Goal: Submit feedback/report problem: Leave review/rating

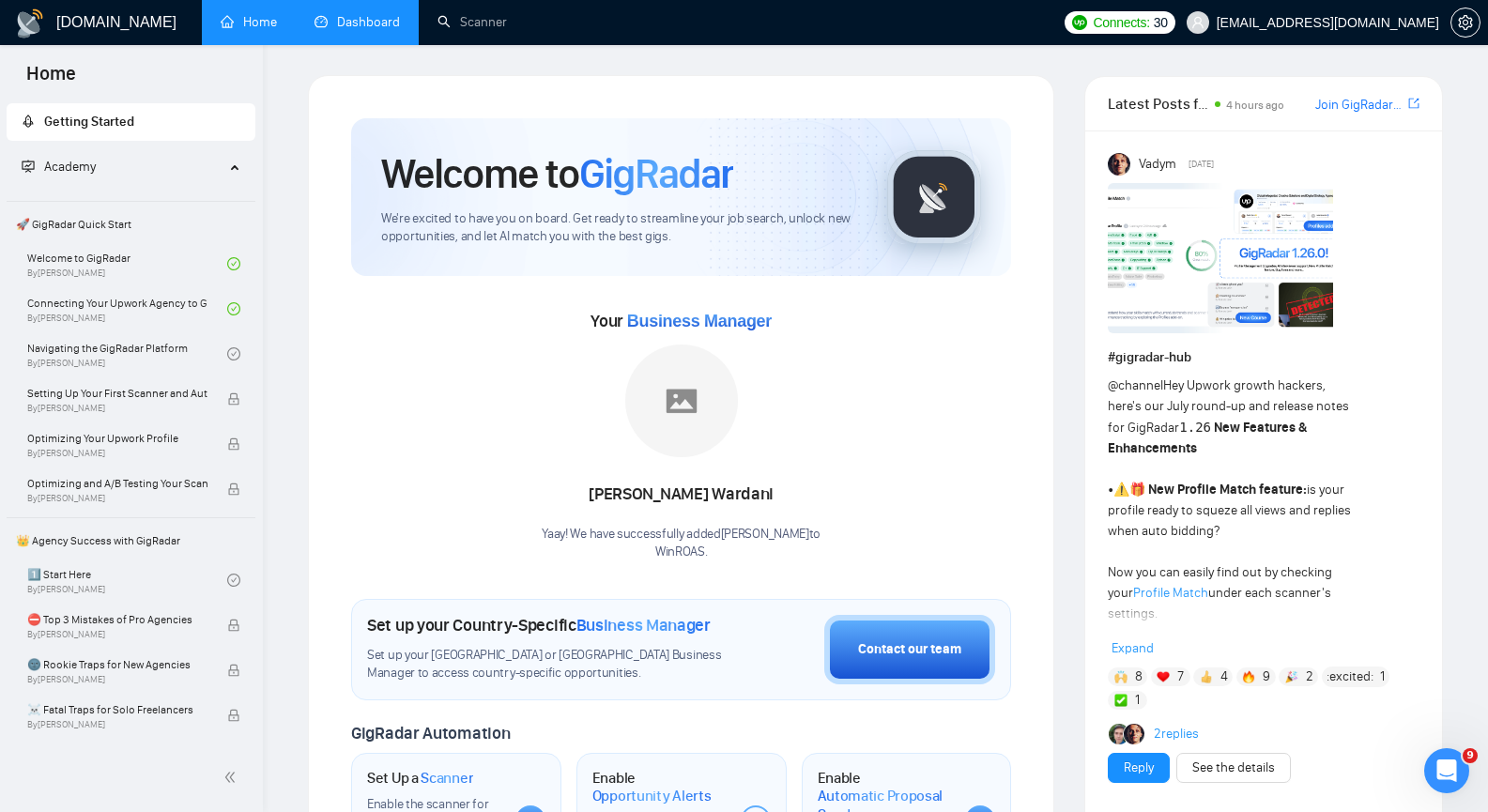
click at [375, 20] on link "Dashboard" at bounding box center [358, 22] width 86 height 16
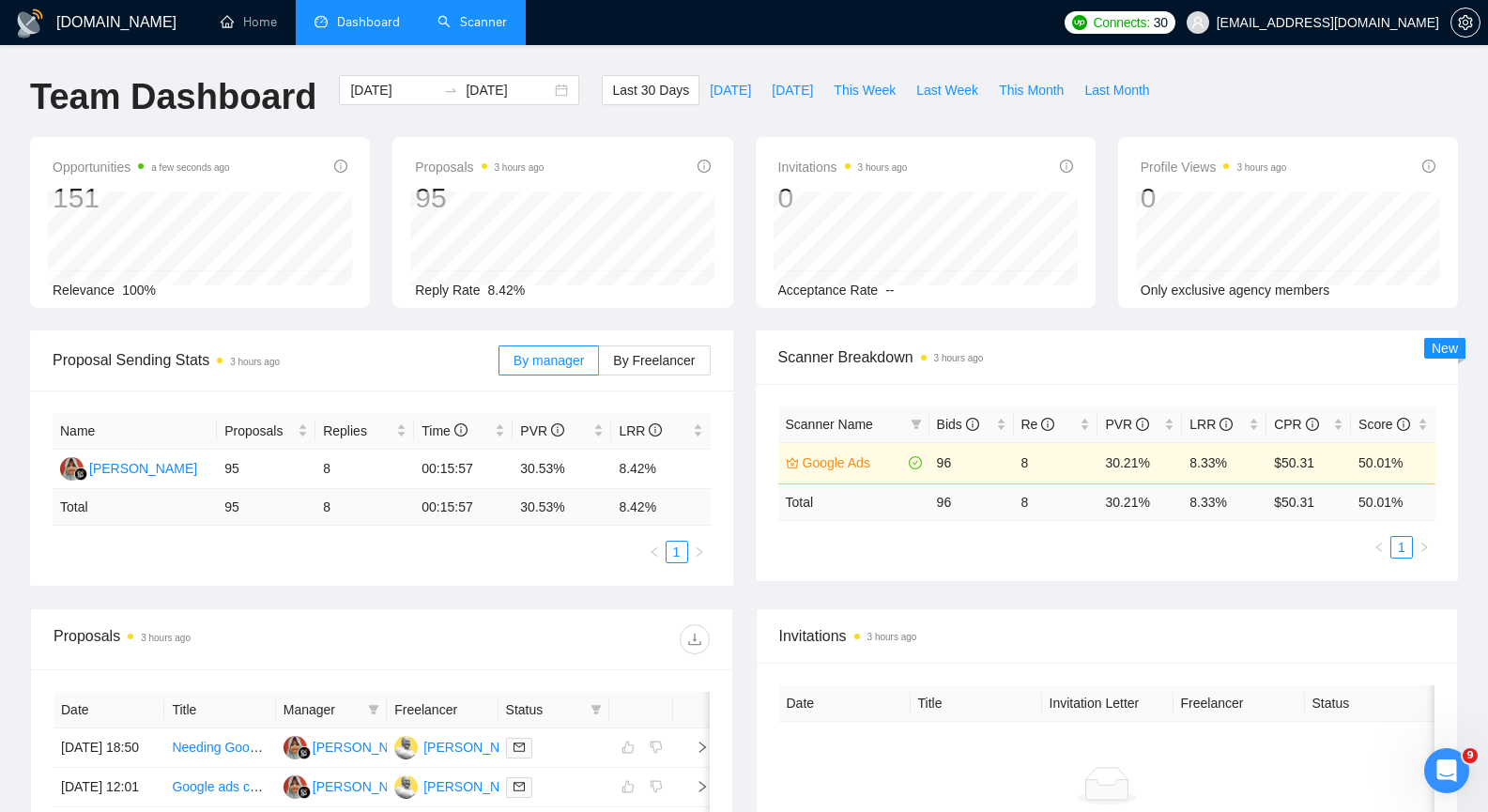
click at [489, 28] on link "Scanner" at bounding box center [472, 22] width 69 height 16
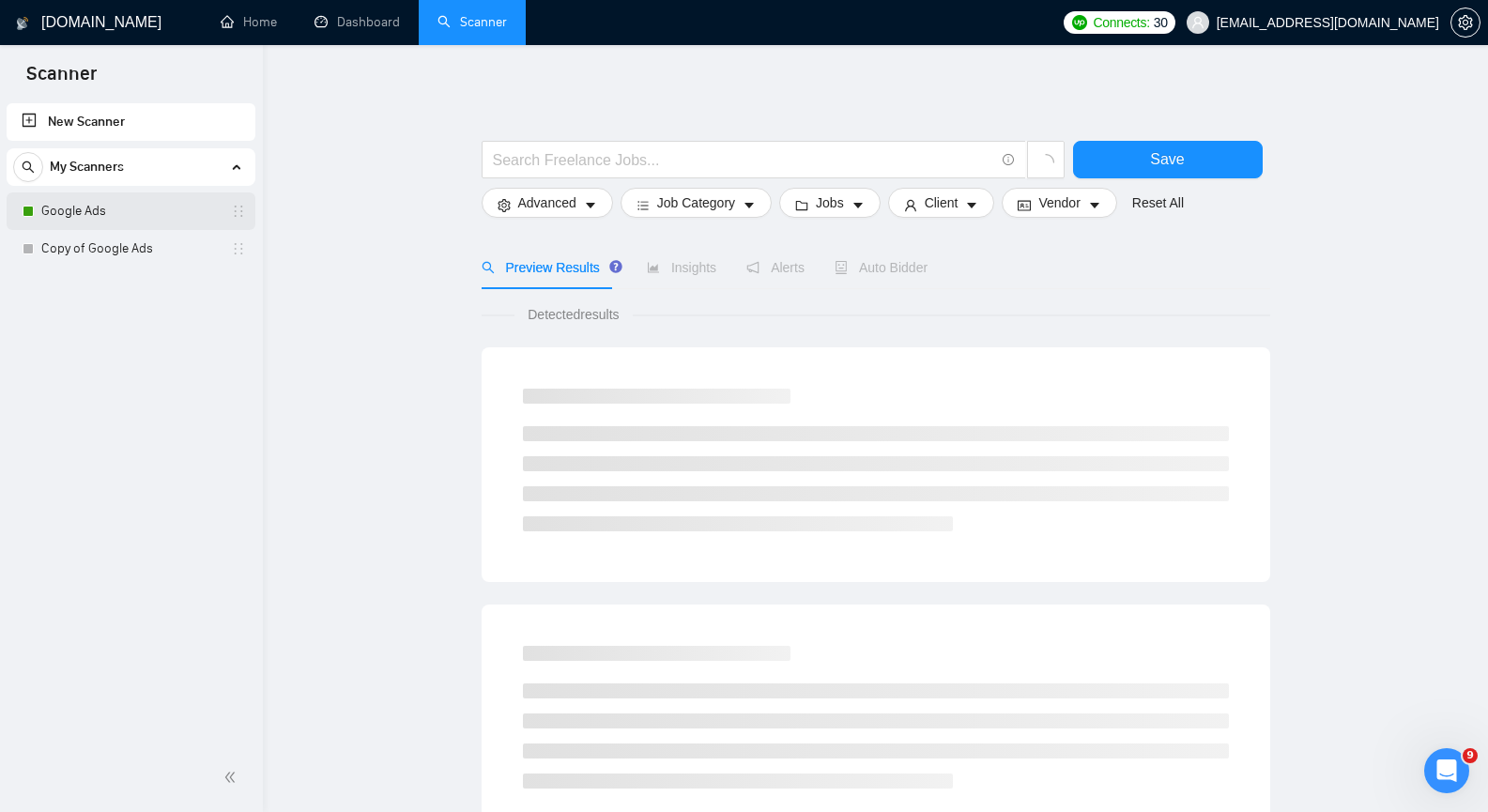
click at [96, 213] on link "Google Ads" at bounding box center [130, 211] width 179 height 38
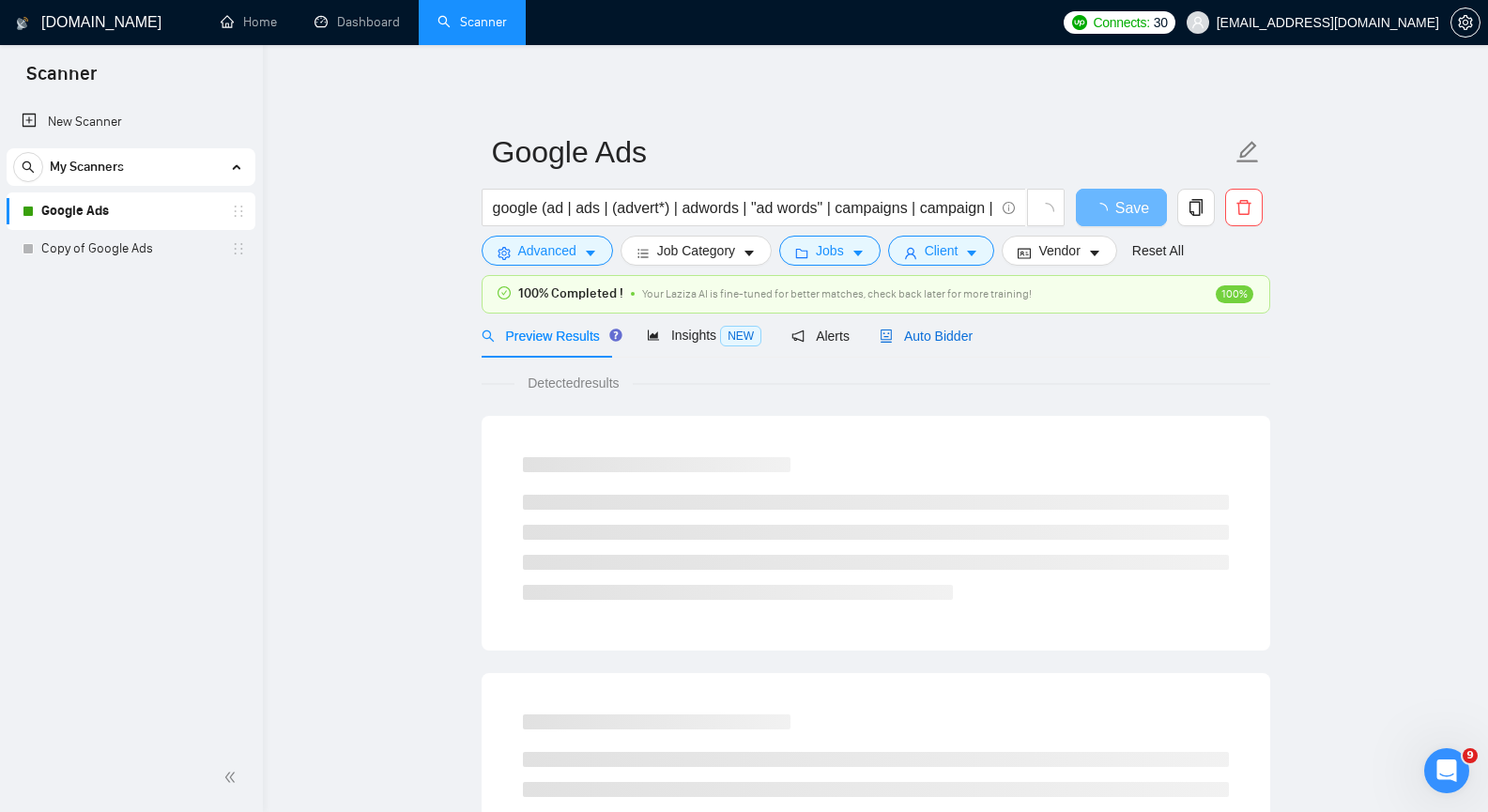
click at [940, 336] on span "Auto Bidder" at bounding box center [926, 337] width 93 height 15
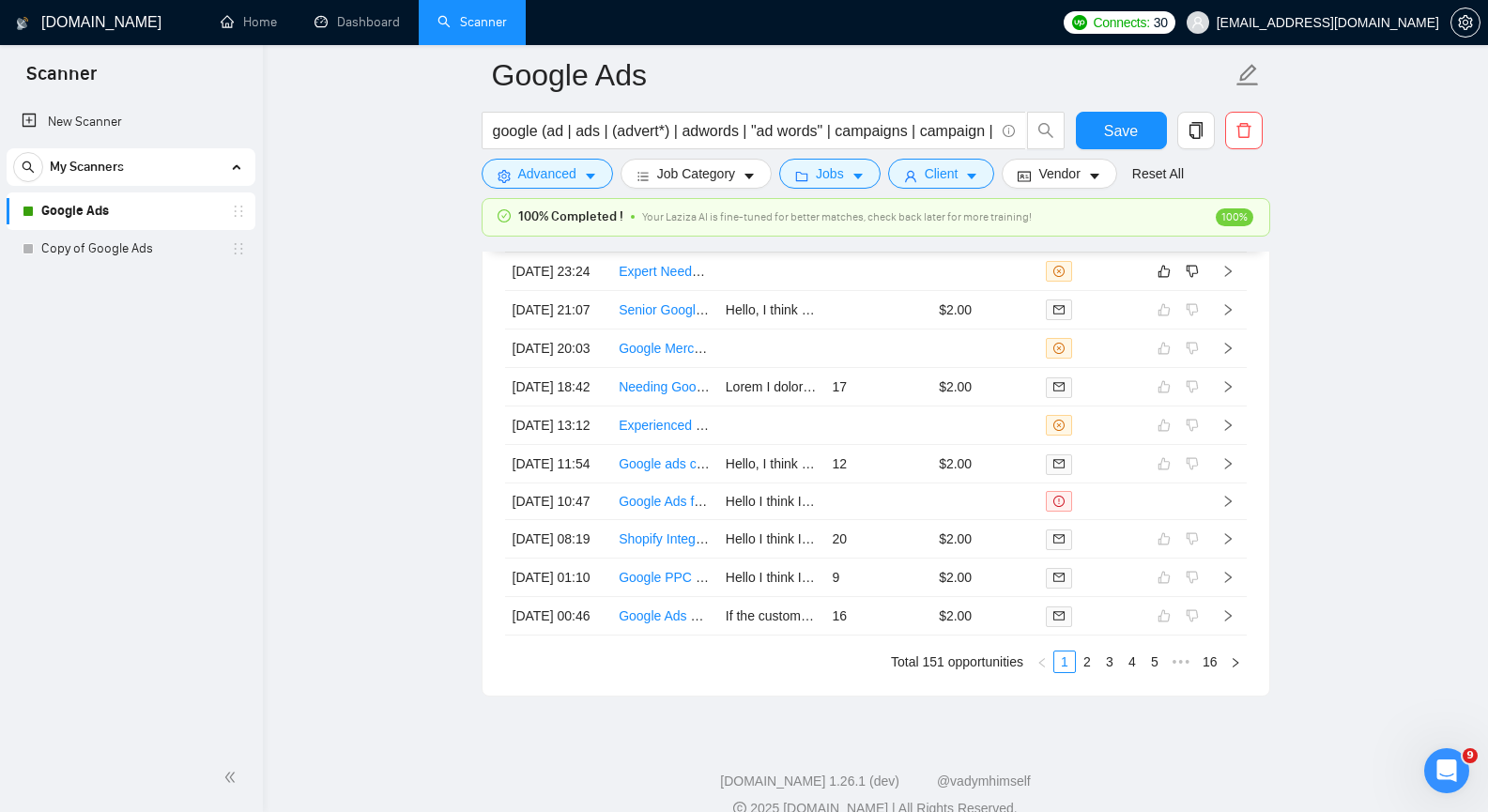
scroll to position [4695, 0]
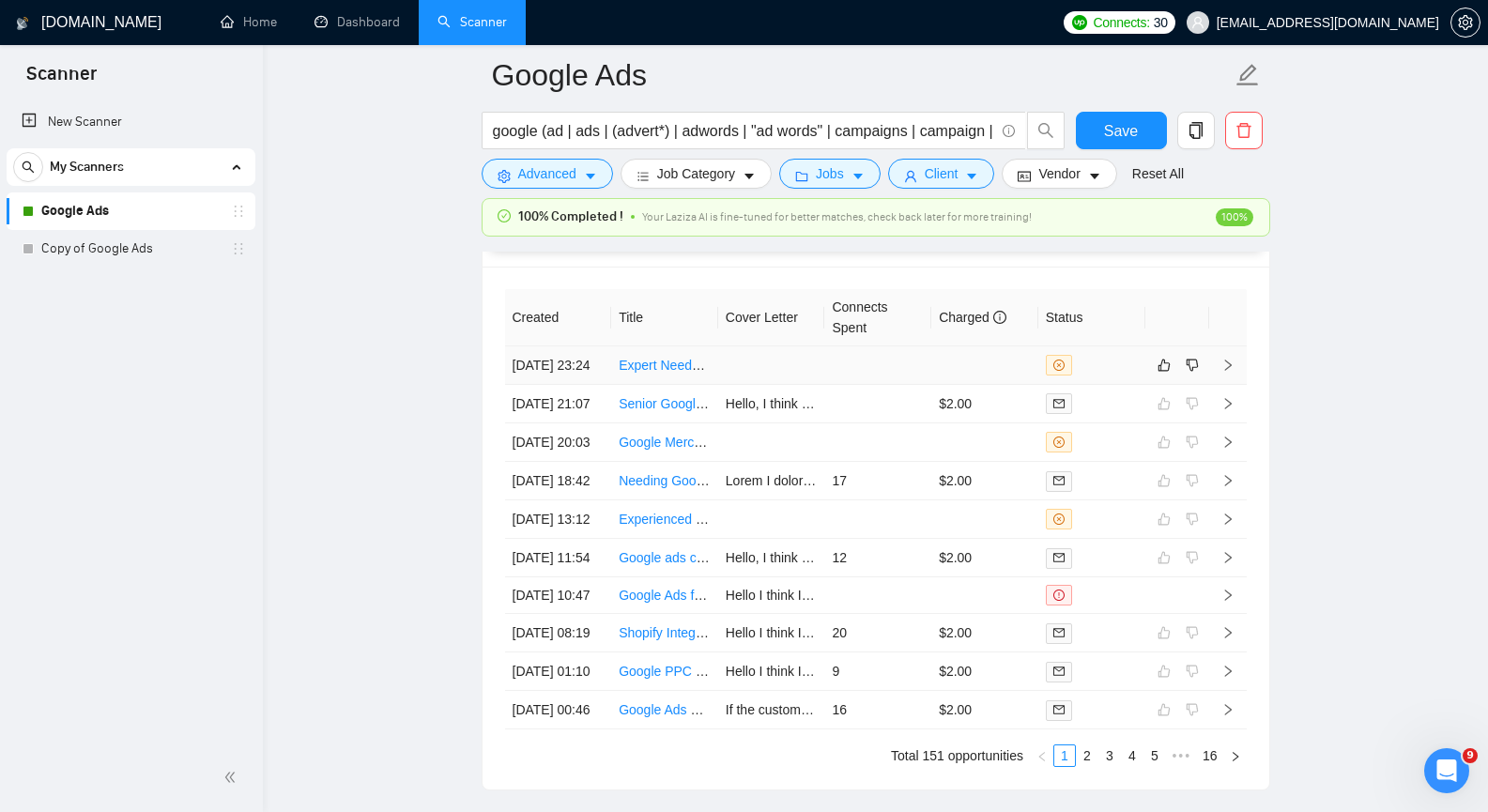
click at [1232, 372] on icon "right" at bounding box center [1228, 365] width 13 height 13
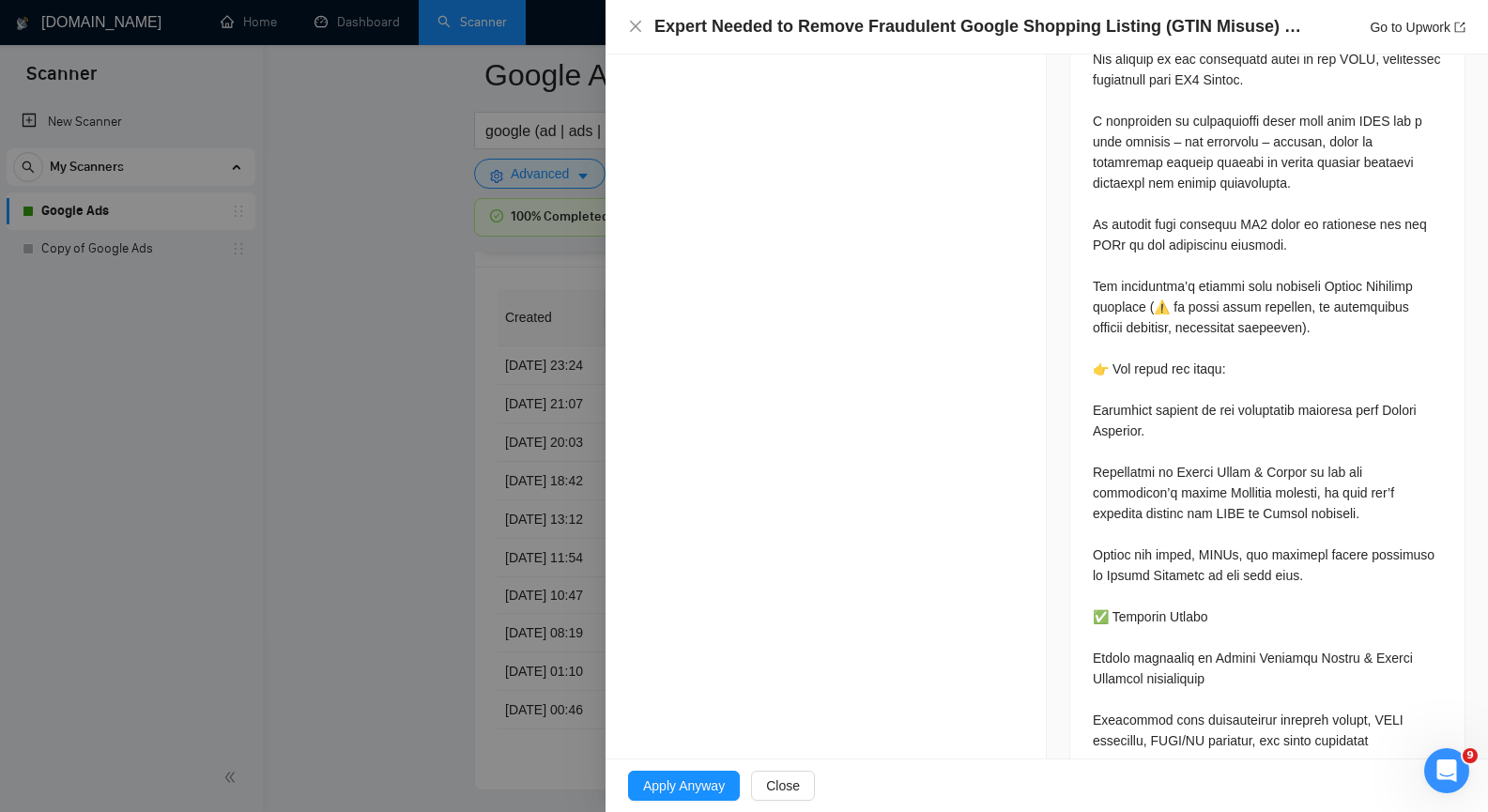
scroll to position [1127, 0]
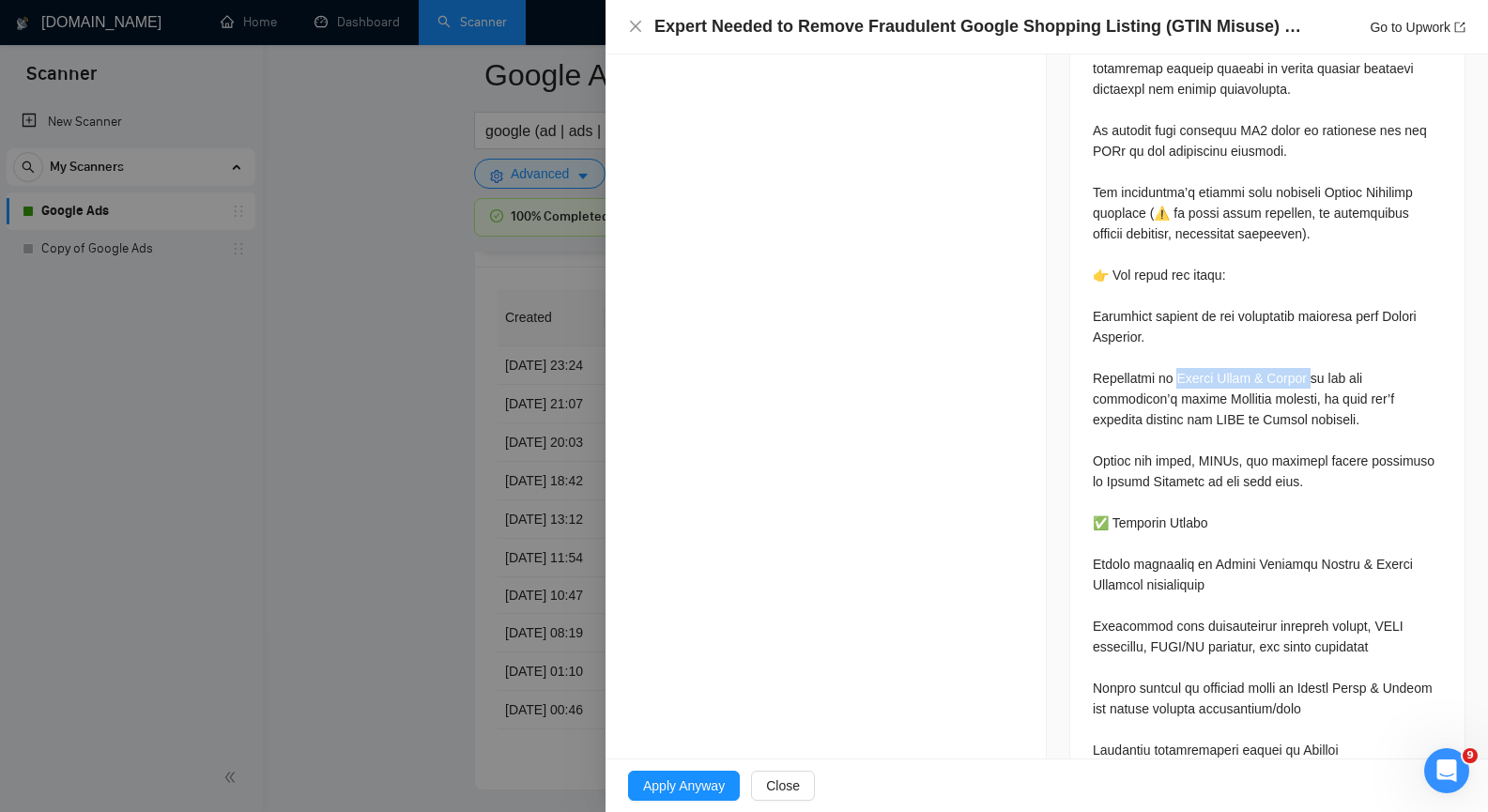
drag, startPoint x: 1165, startPoint y: 332, endPoint x: 1293, endPoint y: 330, distance: 128.0
click at [1293, 330] on div at bounding box center [1267, 575] width 349 height 1529
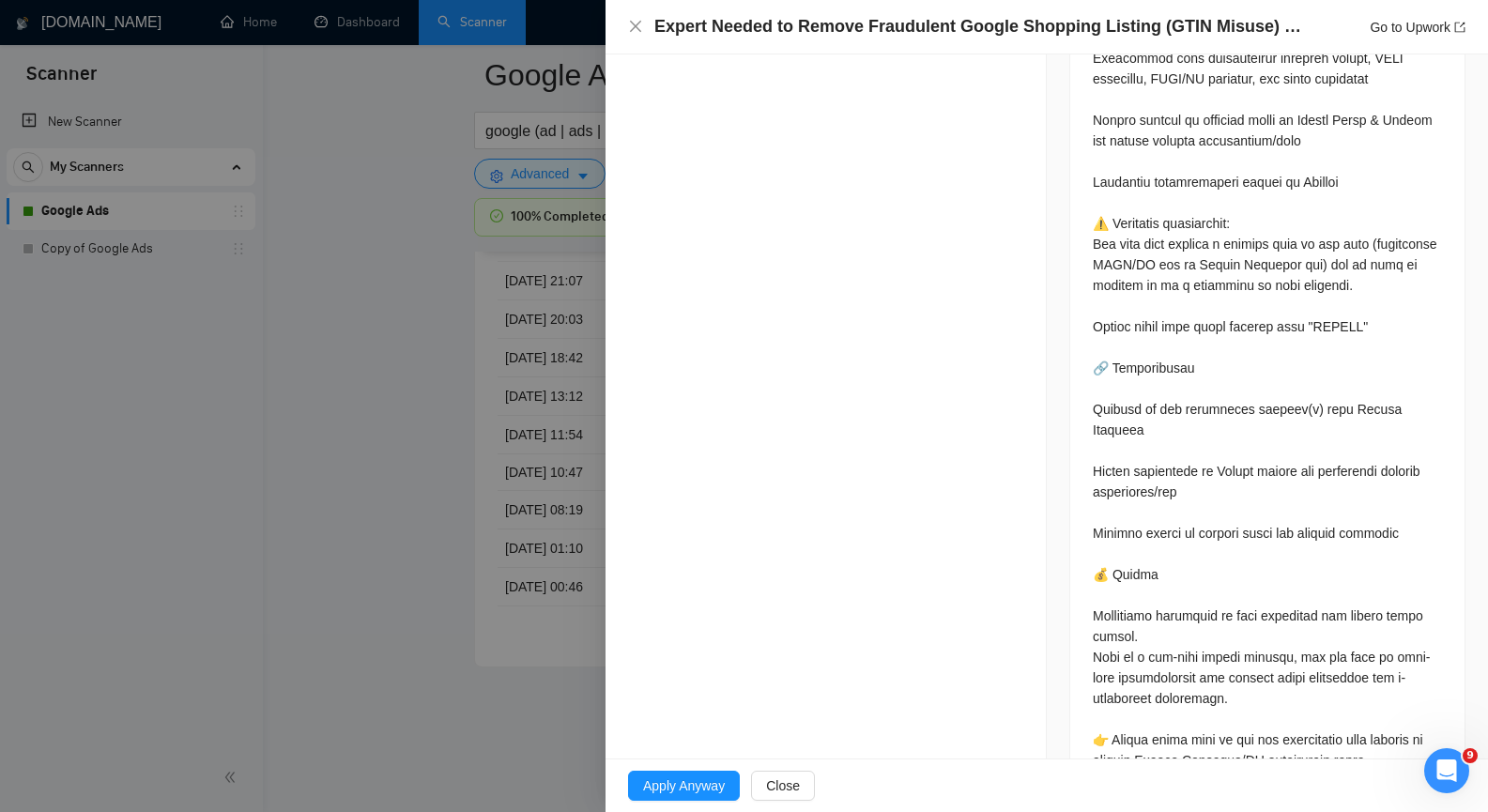
scroll to position [4883, 0]
click at [632, 31] on icon "close" at bounding box center [636, 27] width 11 height 11
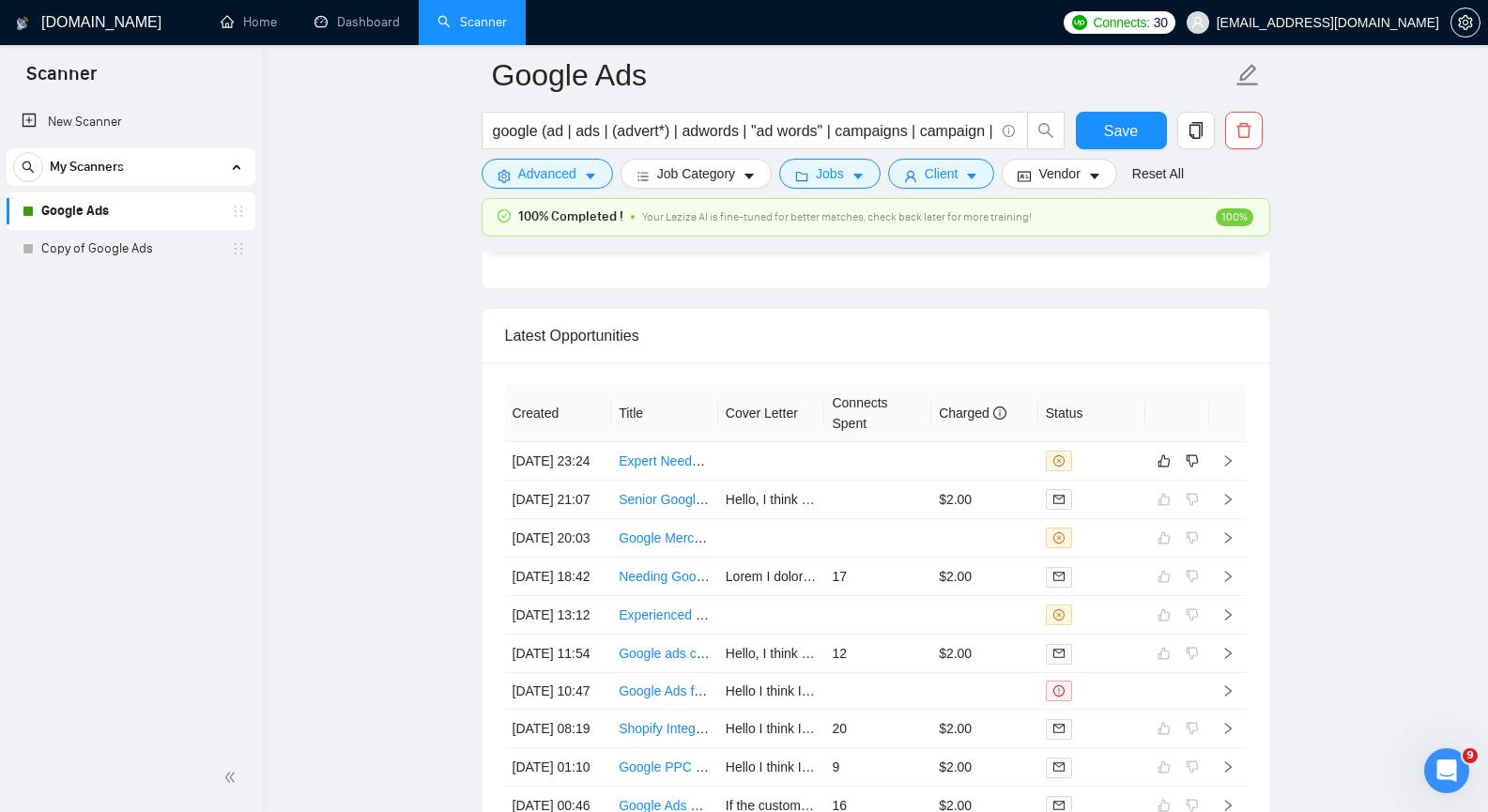
scroll to position [4601, 0]
click at [1167, 463] on icon "like" at bounding box center [1165, 459] width 13 height 15
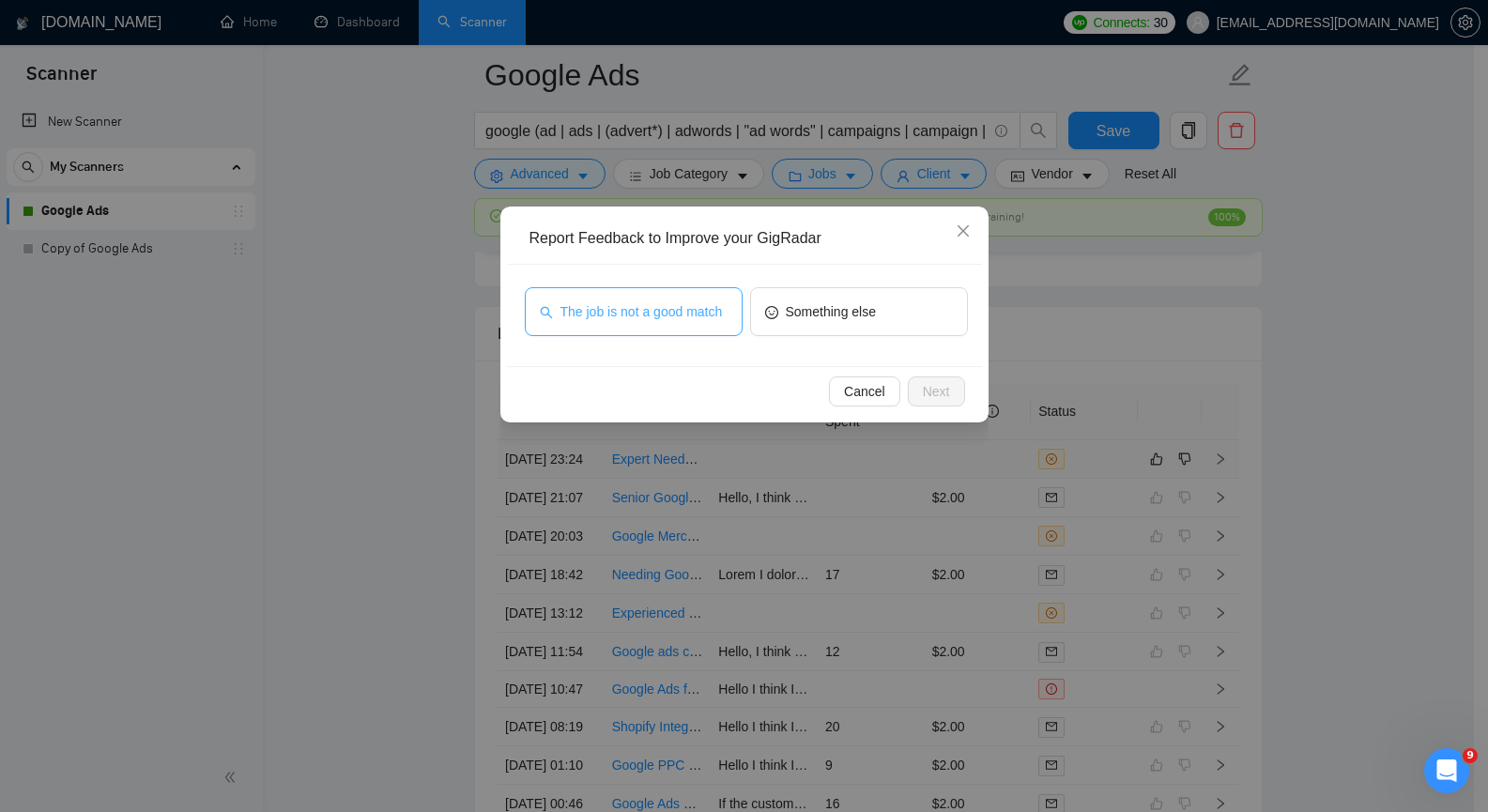
click at [686, 312] on span "The job is not a good match" at bounding box center [642, 312] width 163 height 21
click at [931, 389] on span "Next" at bounding box center [937, 392] width 28 height 21
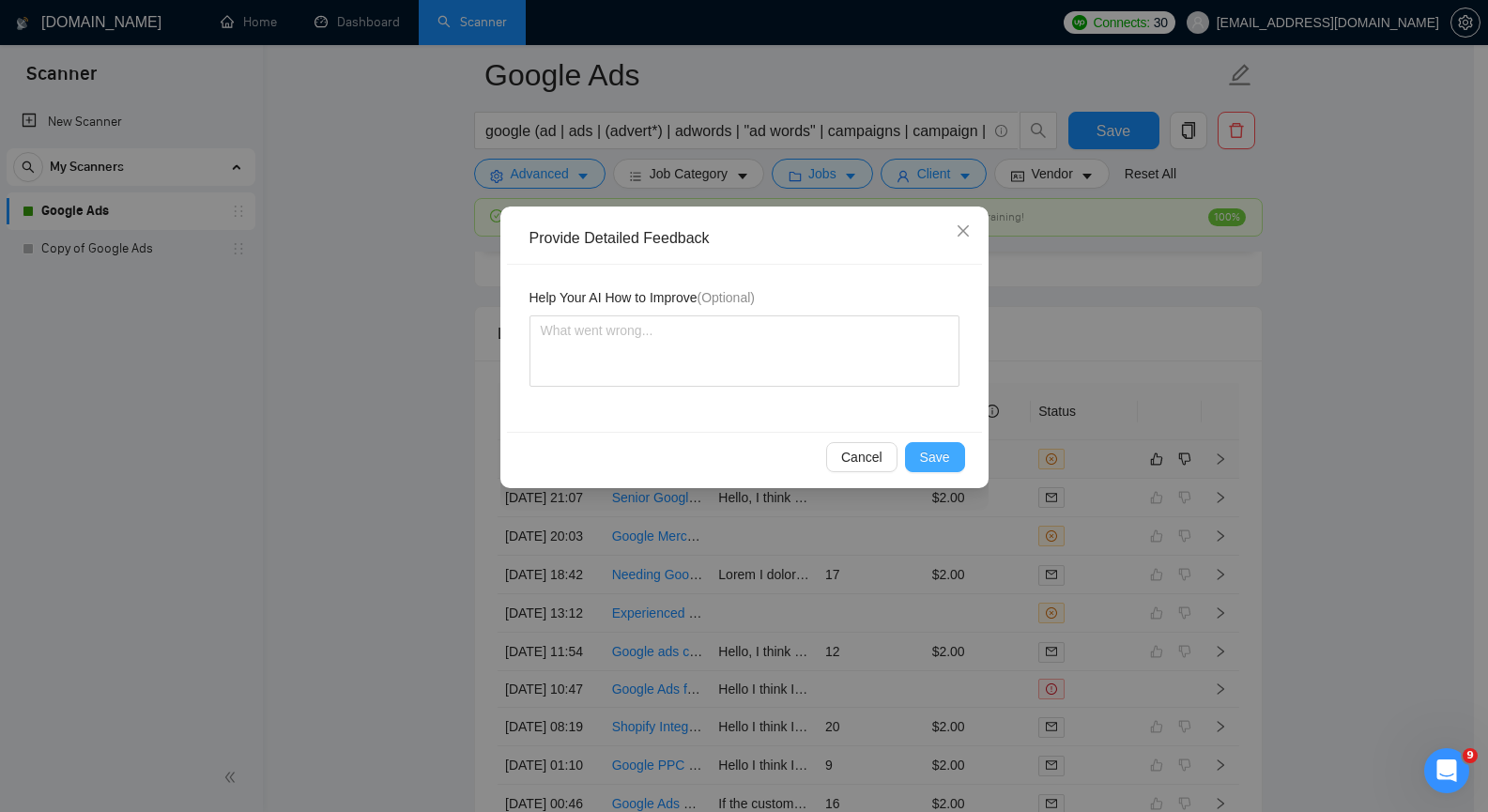
click at [937, 452] on span "Save" at bounding box center [936, 457] width 30 height 21
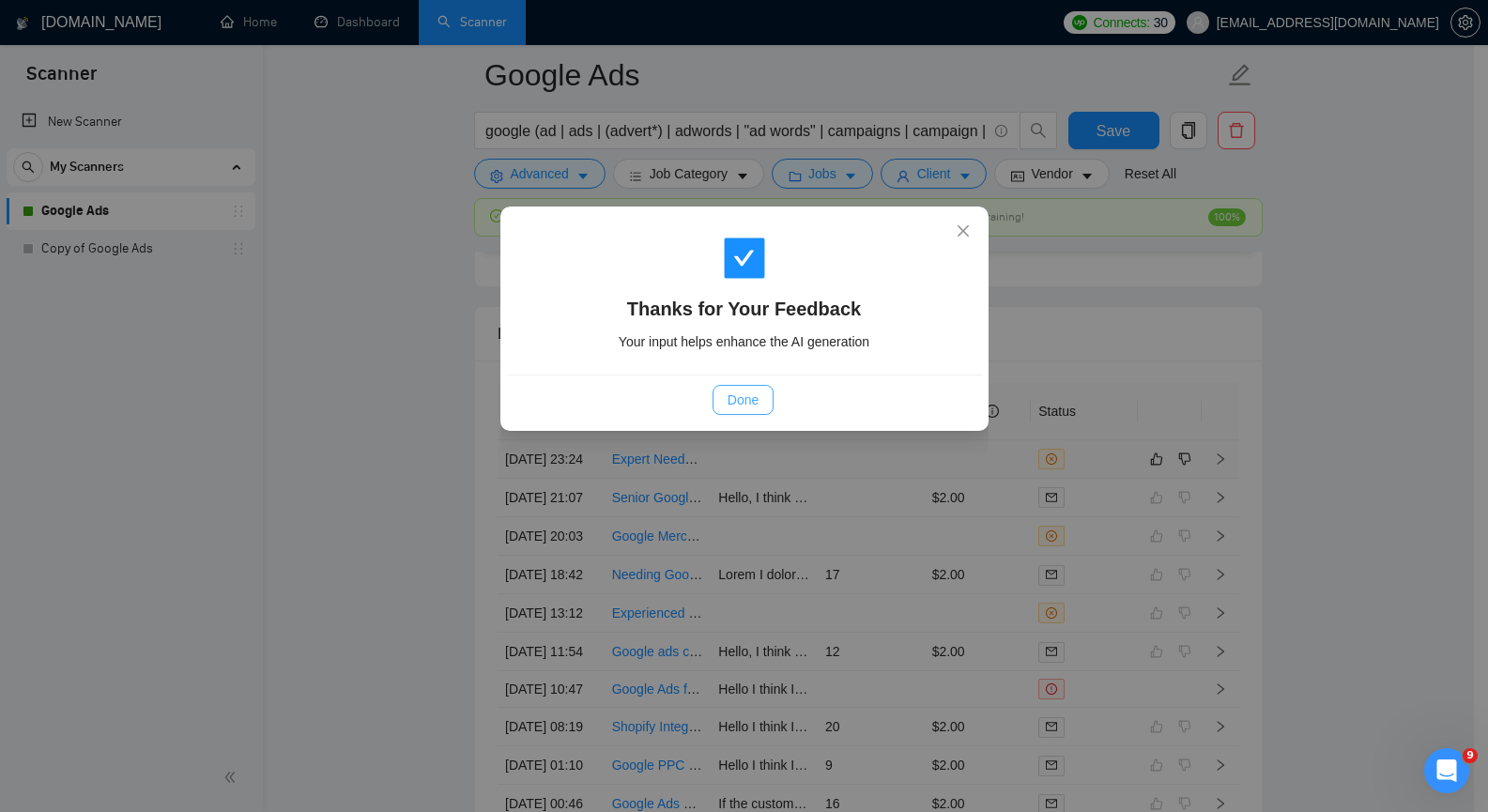
click at [740, 403] on span "Done" at bounding box center [743, 400] width 31 height 21
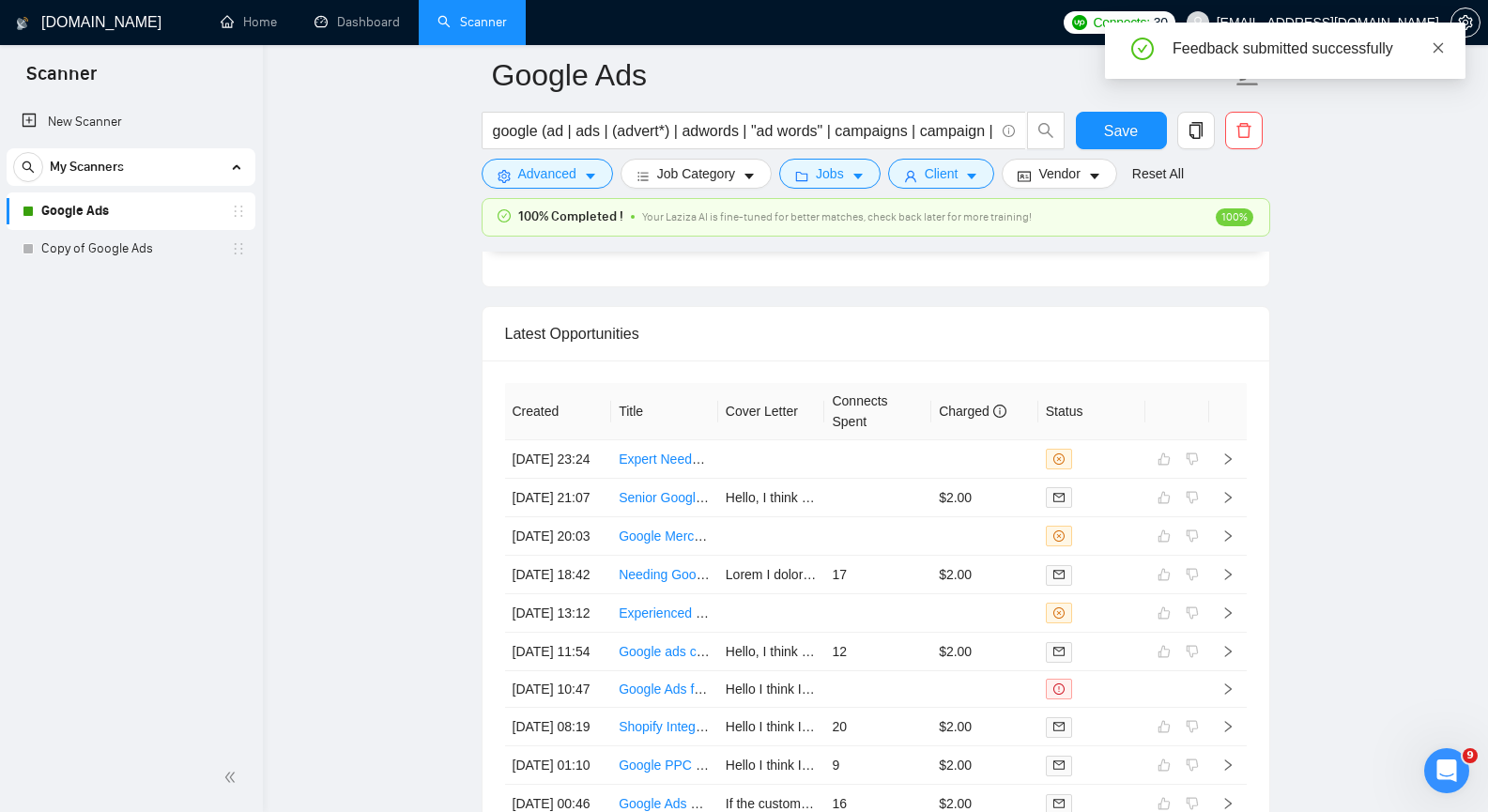
click at [1434, 46] on icon "close" at bounding box center [1439, 48] width 13 height 13
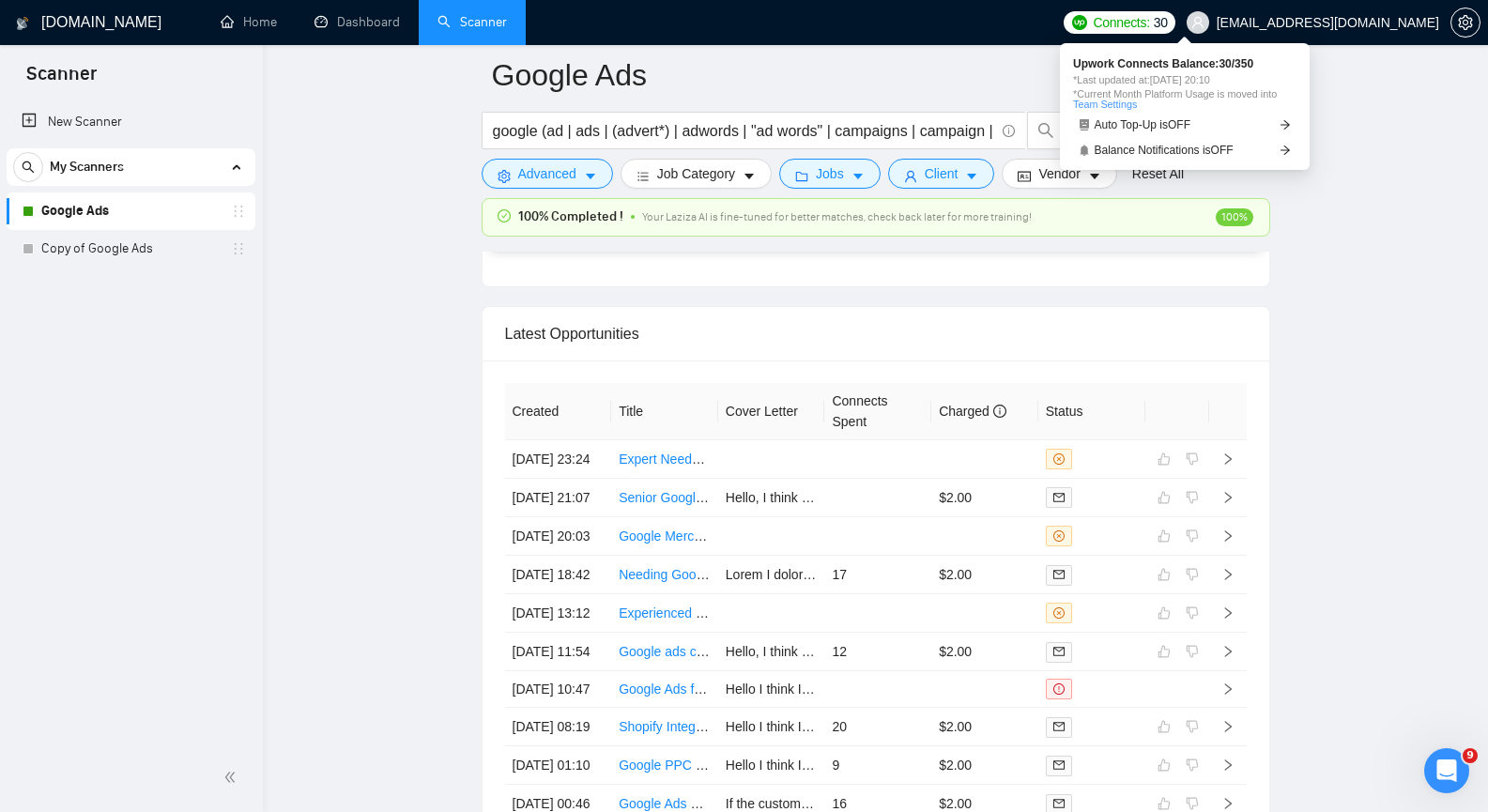
click at [1169, 22] on span "30" at bounding box center [1161, 23] width 14 height 21
